Goal: Check status: Check status

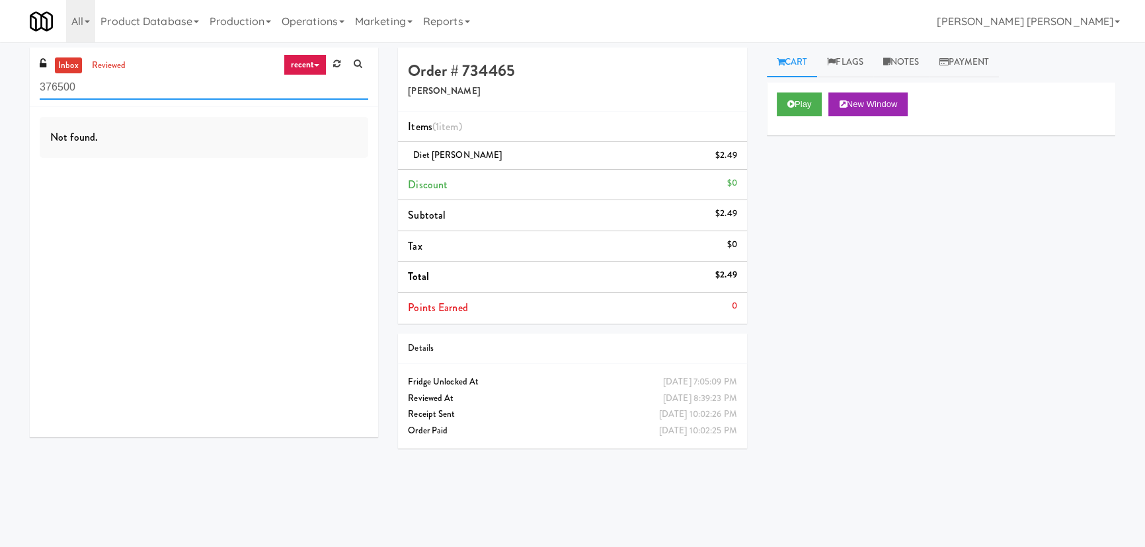
drag, startPoint x: 113, startPoint y: 83, endPoint x: -59, endPoint y: 77, distance: 172.6
click at [0, 77] on html "Okay Okay Select date: previous 2025-Sep next Su Mo Tu We Th Fr Sa 31 1 2 3 4 5…" at bounding box center [572, 273] width 1145 height 547
paste input "Revology Cars"
type input "Revology Cars"
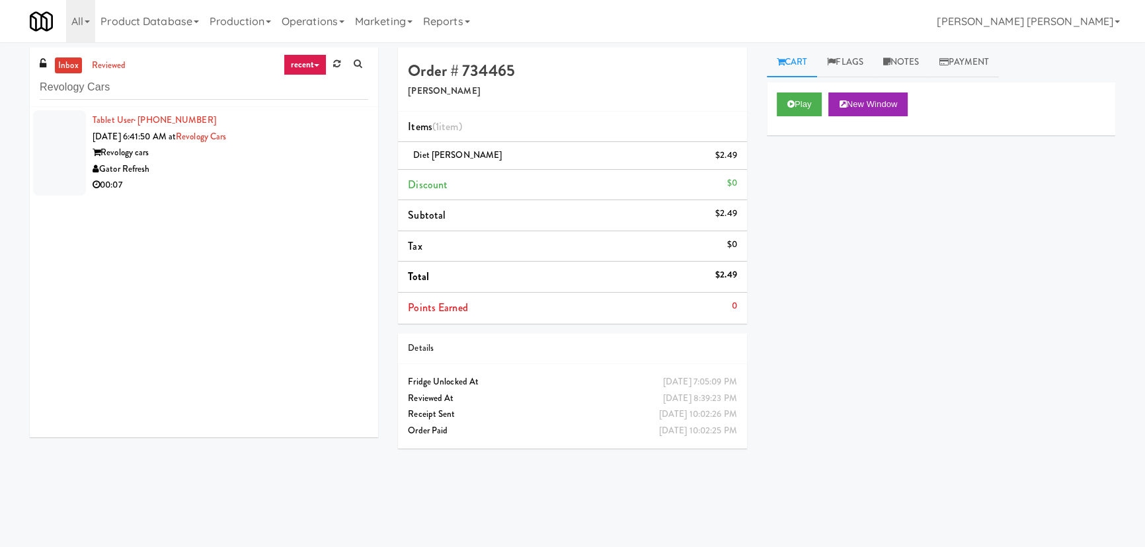
click at [221, 159] on div "Revology cars" at bounding box center [231, 153] width 276 height 17
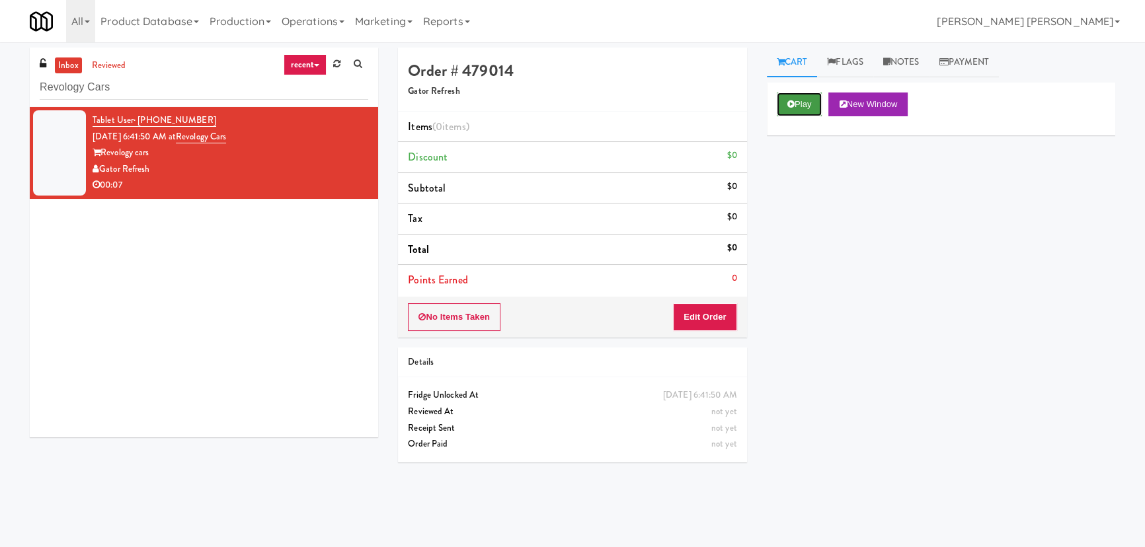
click at [789, 103] on icon at bounding box center [790, 104] width 7 height 9
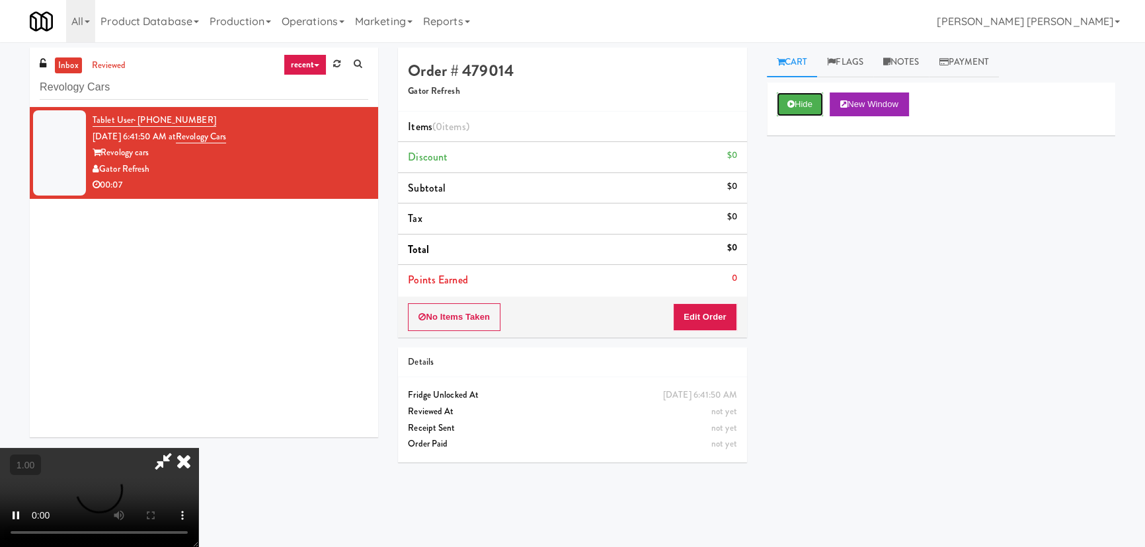
scroll to position [210, 0]
